Goal: Task Accomplishment & Management: Manage account settings

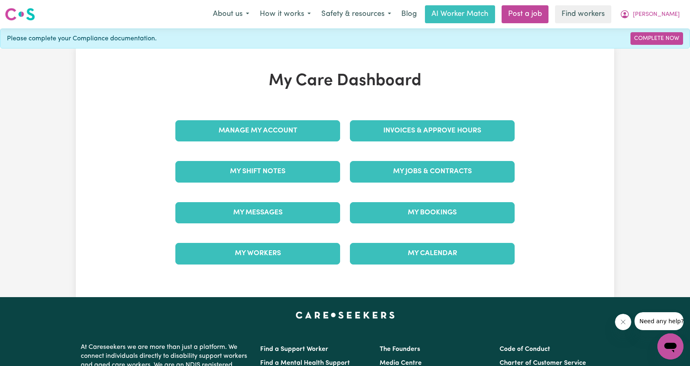
click at [421, 184] on div "My Jobs & Contracts" at bounding box center [432, 171] width 175 height 41
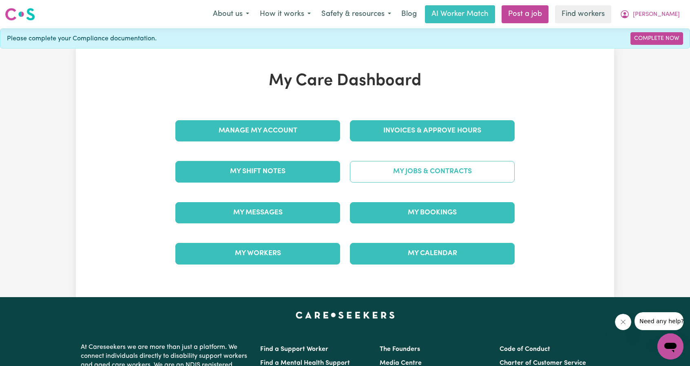
click at [425, 174] on link "My Jobs & Contracts" at bounding box center [432, 171] width 165 height 21
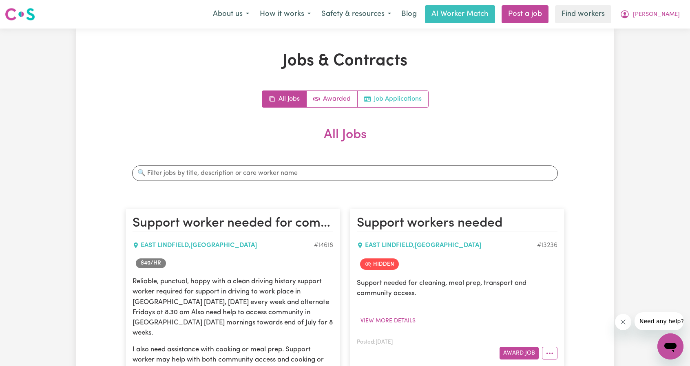
click at [403, 97] on link "Job Applications" at bounding box center [393, 99] width 71 height 16
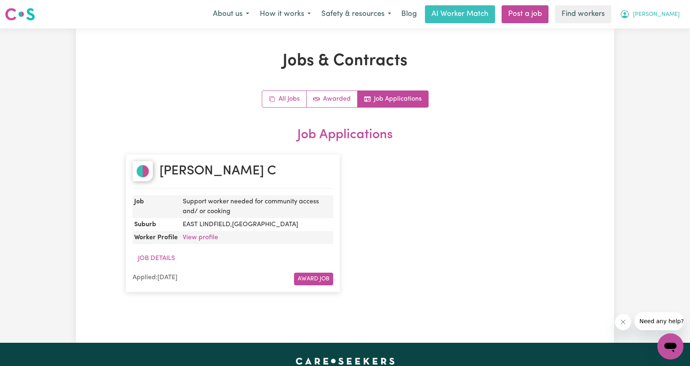
click at [667, 10] on span "[PERSON_NAME]" at bounding box center [656, 14] width 47 height 9
click at [655, 24] on link "My Dashboard" at bounding box center [652, 31] width 64 height 15
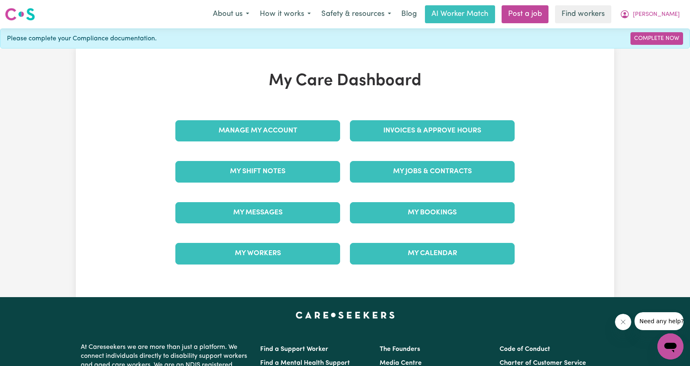
click at [460, 155] on div "My Jobs & Contracts" at bounding box center [432, 171] width 175 height 41
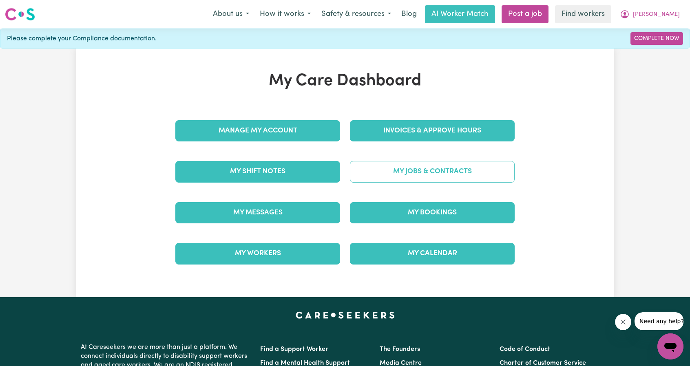
click at [458, 163] on link "My Jobs & Contracts" at bounding box center [432, 171] width 165 height 21
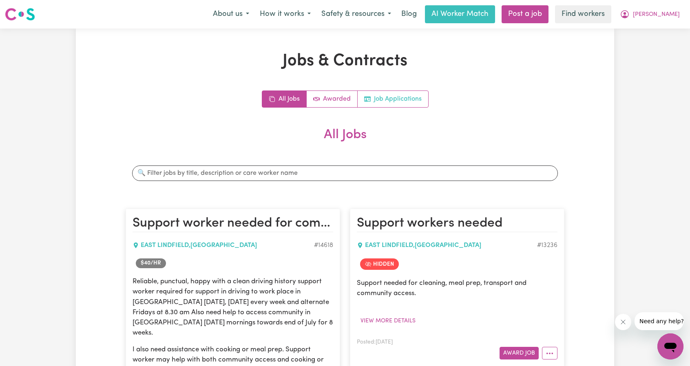
click at [427, 93] on link "Job Applications" at bounding box center [393, 99] width 71 height 16
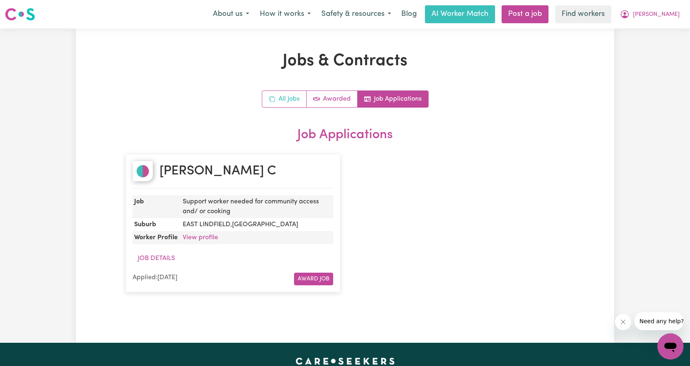
click at [284, 98] on link "All Jobs" at bounding box center [284, 99] width 44 height 16
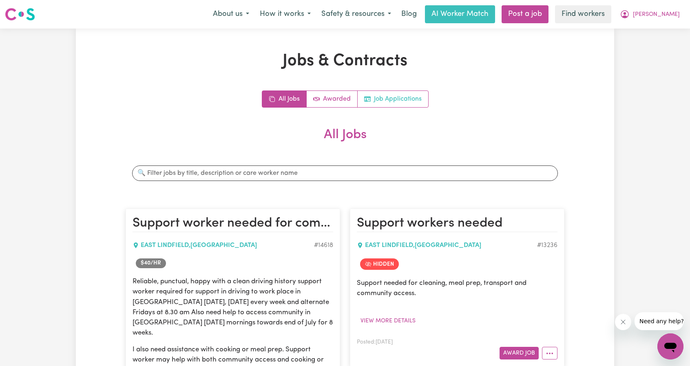
click at [407, 100] on link "Job Applications" at bounding box center [393, 99] width 71 height 16
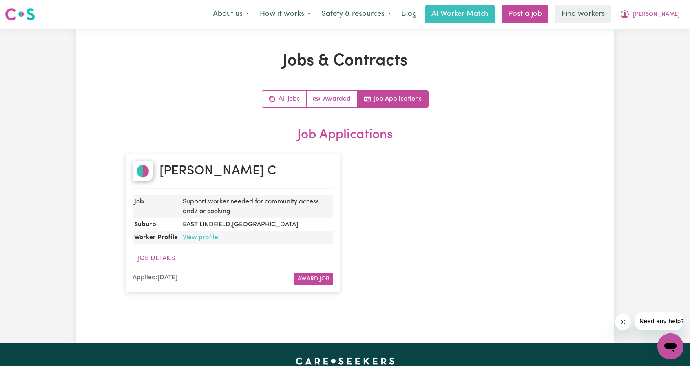
click at [189, 240] on link "View profile" at bounding box center [200, 237] width 35 height 7
click at [666, 15] on span "[PERSON_NAME]" at bounding box center [656, 14] width 47 height 9
click at [648, 49] on link "Logout" at bounding box center [652, 46] width 64 height 15
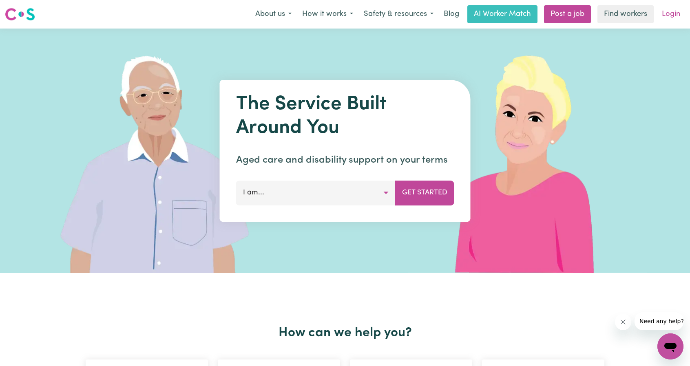
click at [669, 16] on link "Login" at bounding box center [671, 14] width 28 height 18
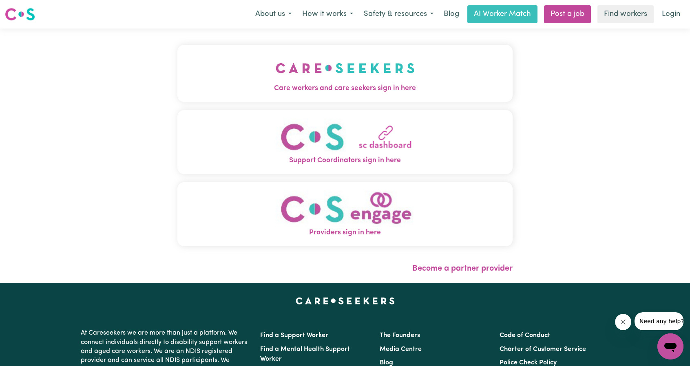
click at [184, 100] on button "Care workers and care seekers sign in here" at bounding box center [344, 73] width 335 height 57
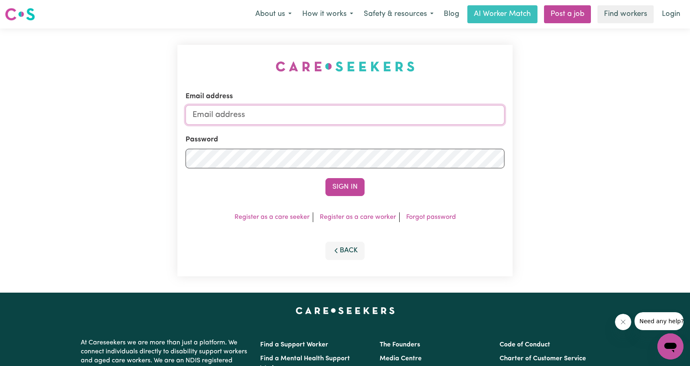
click at [284, 124] on input "Email address" at bounding box center [345, 115] width 319 height 20
drag, startPoint x: 235, startPoint y: 115, endPoint x: 376, endPoint y: 137, distance: 142.8
click at [372, 126] on form "Email address superuser~ethan@careseekers.com.au Password Sign In" at bounding box center [345, 143] width 319 height 105
type input "superuser~NoahSerrano@careseekers.com.au"
click at [357, 198] on div "Email address superuser~NoahSerrano@careseekers.com.au Password Sign In Registe…" at bounding box center [344, 161] width 335 height 232
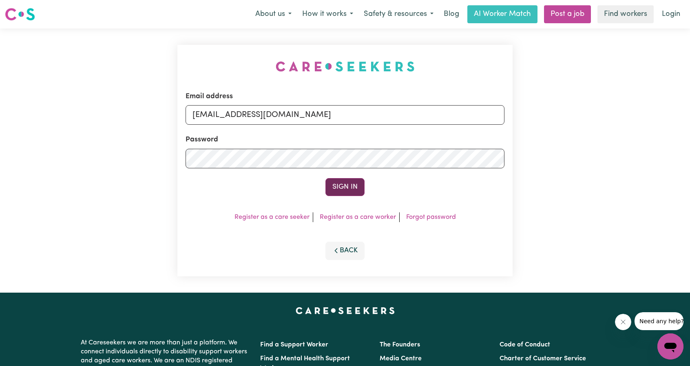
click at [349, 186] on button "Sign In" at bounding box center [344, 187] width 39 height 18
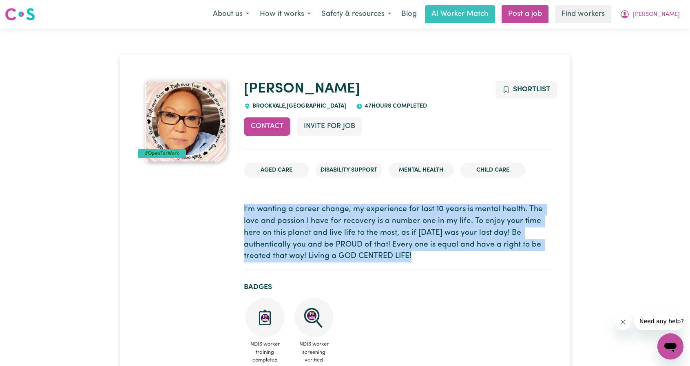
drag, startPoint x: 282, startPoint y: 212, endPoint x: 449, endPoint y: 262, distance: 174.6
click at [449, 262] on p "I’m wanting a career change, my experience for last 10 years is mental health. …" at bounding box center [398, 233] width 308 height 59
drag, startPoint x: 449, startPoint y: 262, endPoint x: 288, endPoint y: 206, distance: 170.6
click at [289, 210] on p "I’m wanting a career change, my experience for last 10 years is mental health. …" at bounding box center [398, 233] width 308 height 59
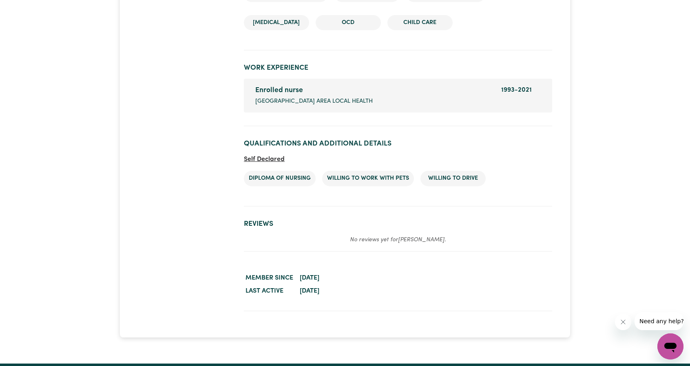
scroll to position [1386, 0]
